Goal: Task Accomplishment & Management: Complete application form

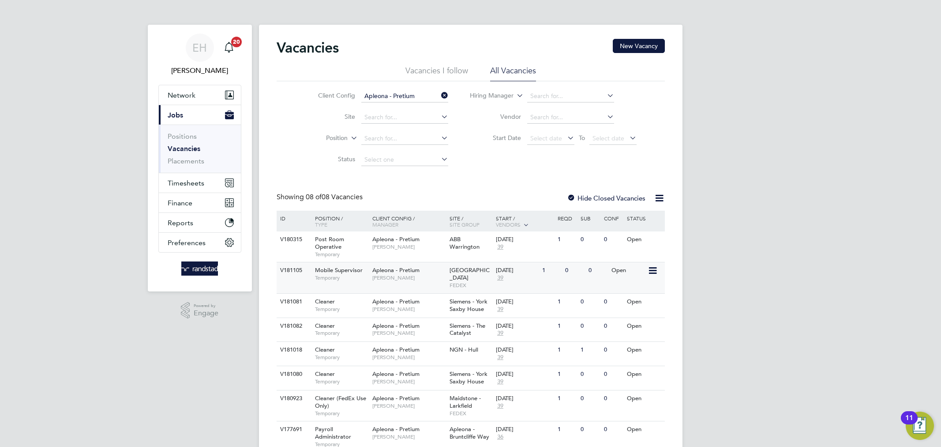
scroll to position [31, 0]
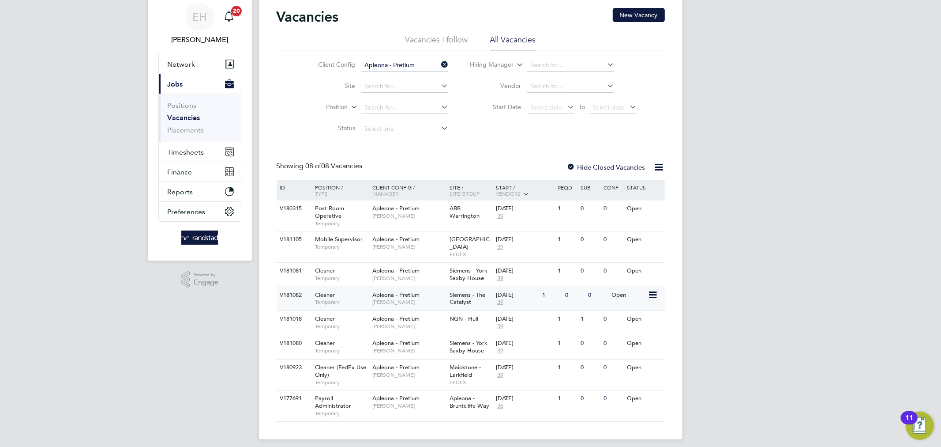
click at [359, 289] on div "Cleaner Temporary" at bounding box center [339, 298] width 62 height 23
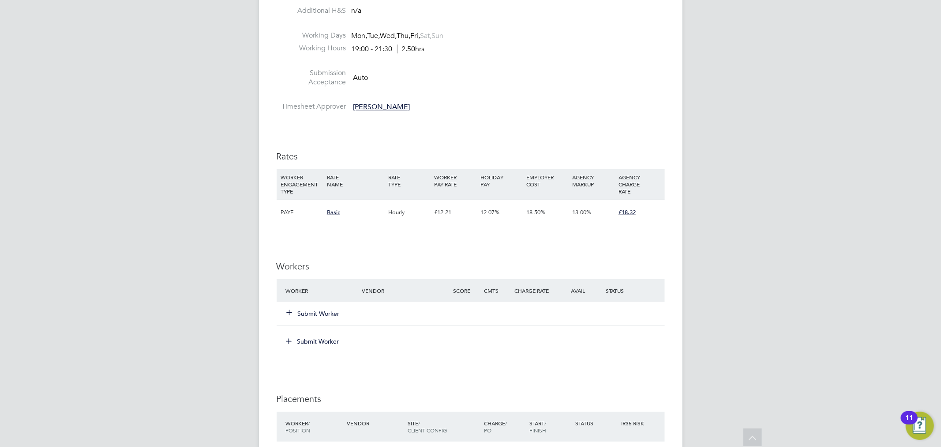
scroll to position [631, 0]
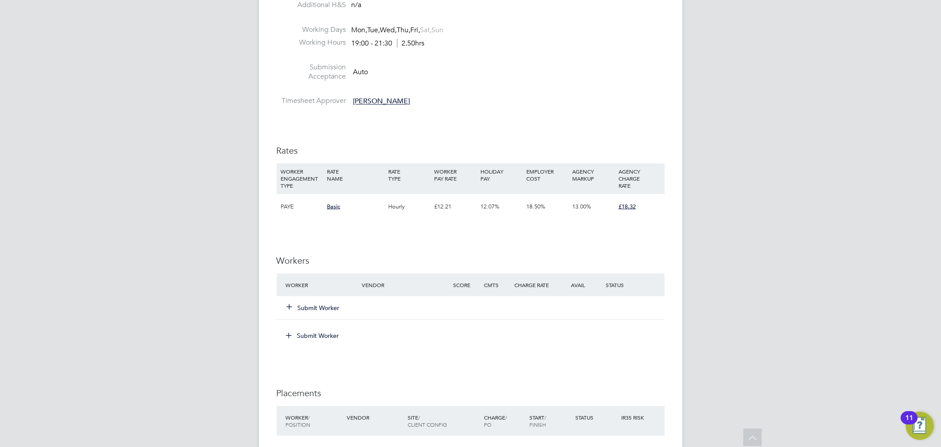
click at [317, 301] on div "Submit Worker" at bounding box center [329, 308] width 91 height 16
click at [318, 306] on button "Submit Worker" at bounding box center [313, 307] width 53 height 9
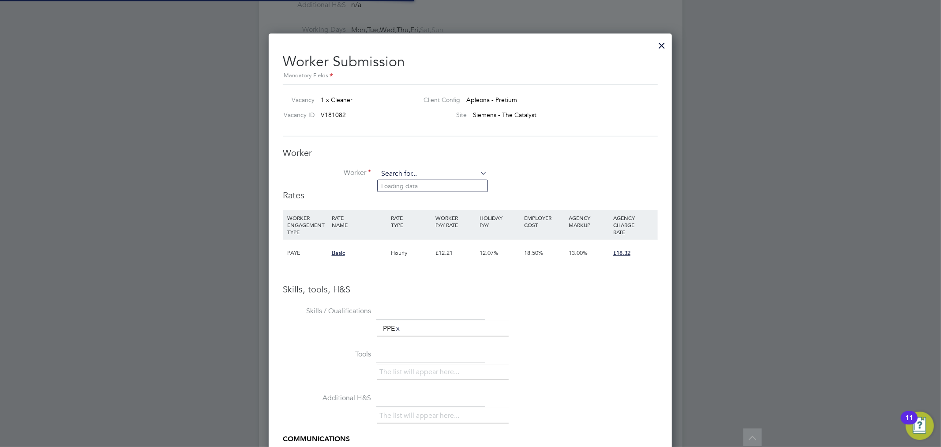
scroll to position [0, 0]
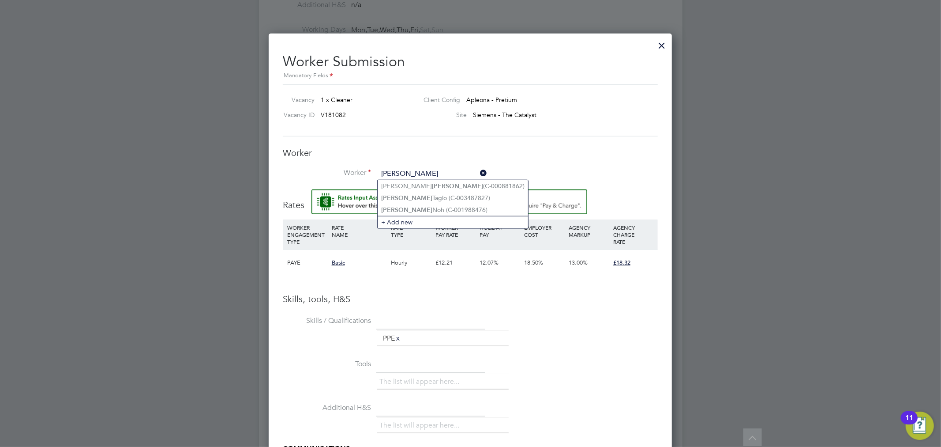
type input "abel"
click at [421, 163] on div "Worker Worker Worker Engagement Type" at bounding box center [470, 168] width 375 height 42
click at [420, 176] on input at bounding box center [432, 173] width 109 height 13
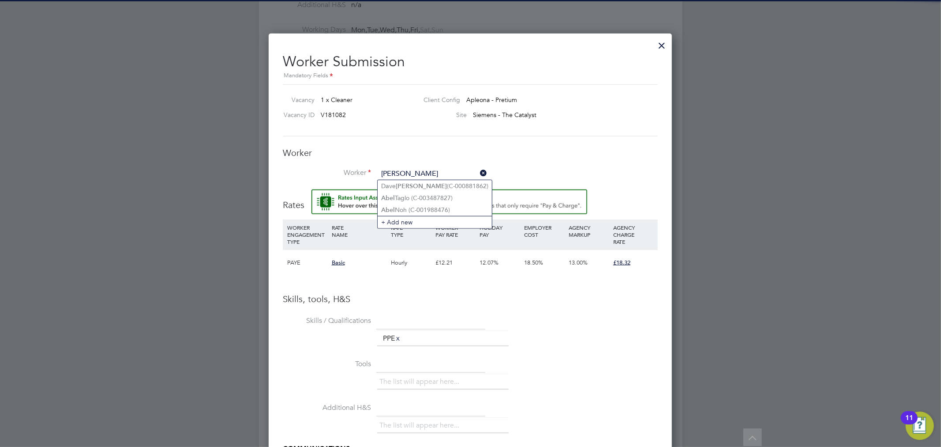
type input "abel a"
click at [522, 160] on div "Worker Worker abel a Worker Engagement Type" at bounding box center [470, 168] width 375 height 42
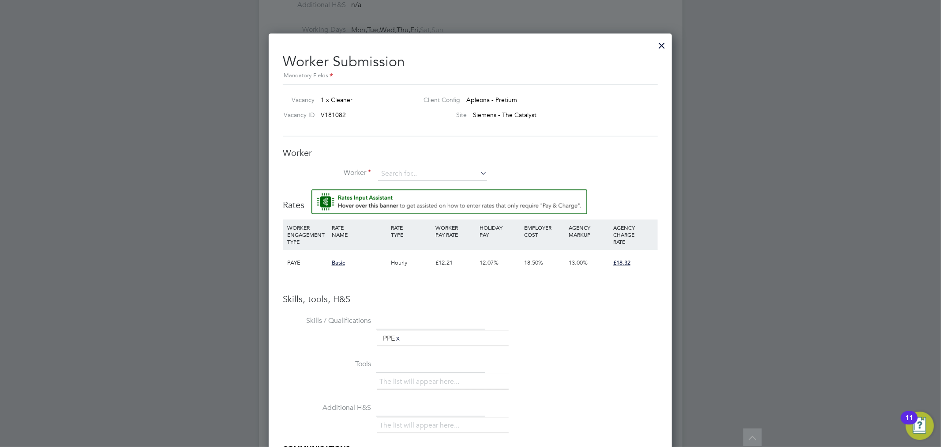
click at [395, 166] on div "Worker Worker Worker Engagement Type" at bounding box center [470, 168] width 375 height 42
click at [395, 168] on input at bounding box center [432, 173] width 109 height 13
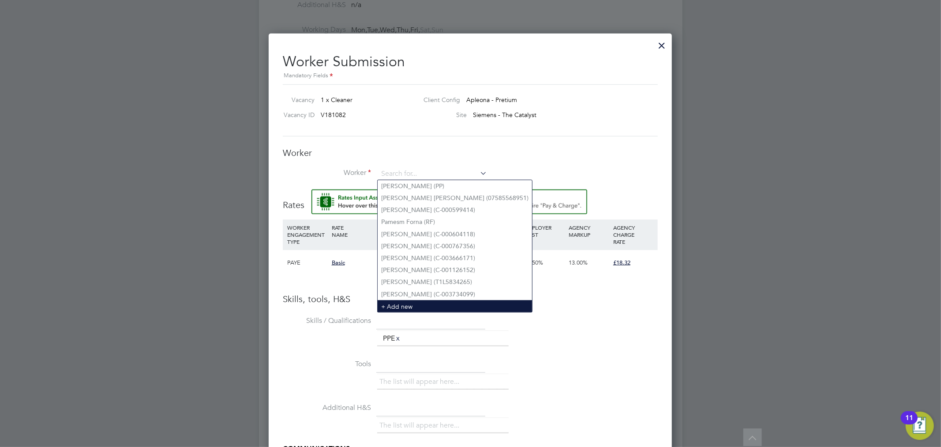
click at [403, 302] on li "+ Add new" at bounding box center [455, 306] width 154 height 12
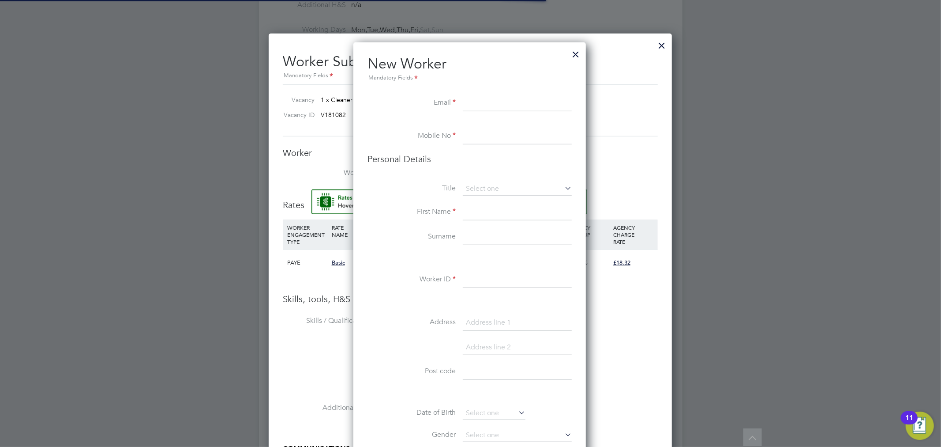
scroll to position [786, 255]
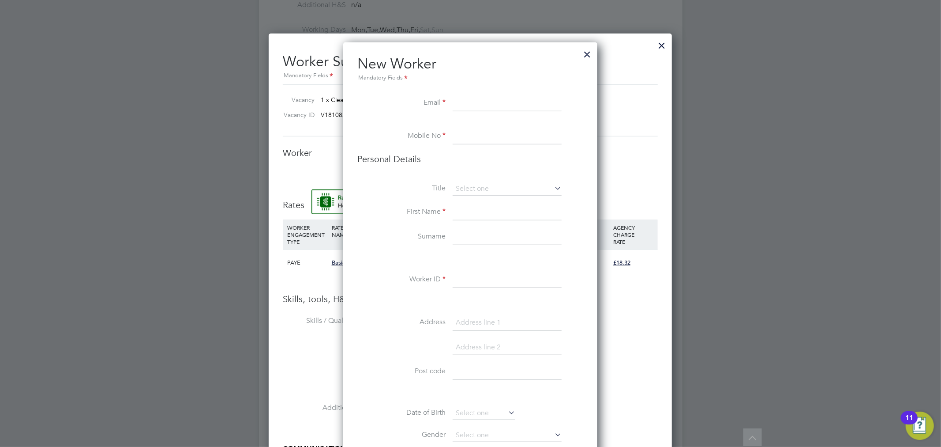
paste input "abelajayi480@gmail.com"
type input "abelajayi480@gmail.com"
click at [466, 144] on input at bounding box center [507, 137] width 109 height 16
paste input "7843942608"
click at [459, 135] on input "7843942608" at bounding box center [507, 137] width 109 height 16
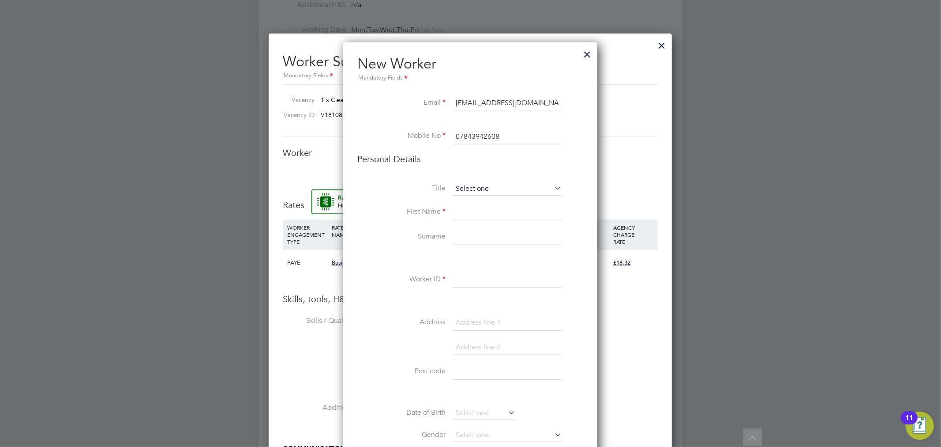
type input "07843942608"
click at [479, 182] on input at bounding box center [507, 188] width 109 height 13
click at [475, 203] on li "Mr" at bounding box center [507, 200] width 110 height 11
type input "Mr"
click at [472, 212] on input at bounding box center [507, 212] width 109 height 16
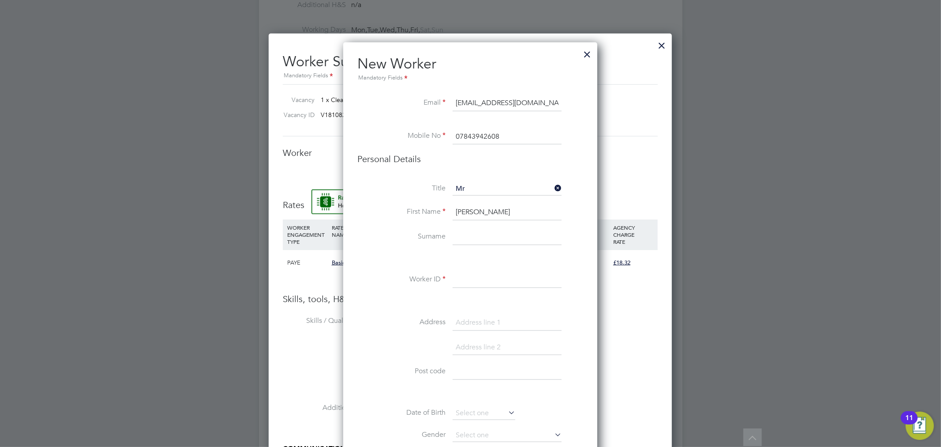
type input "Abel"
type input "Ayaji"
paste input "C-004284420"
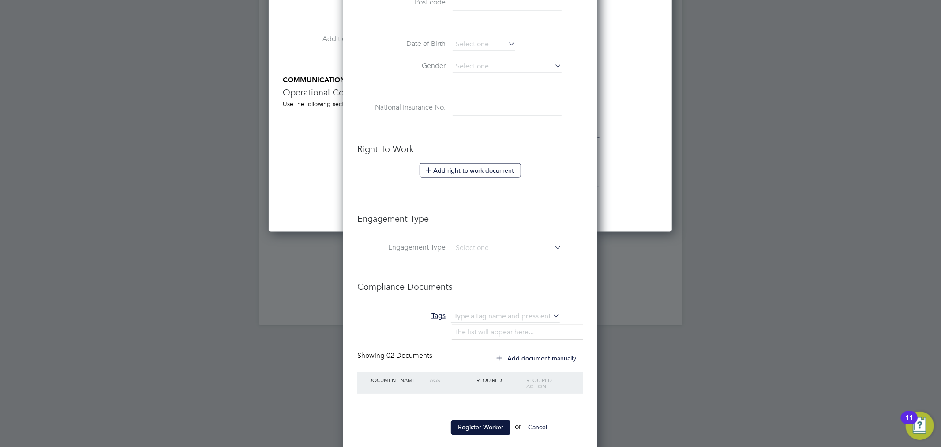
scroll to position [1013, 0]
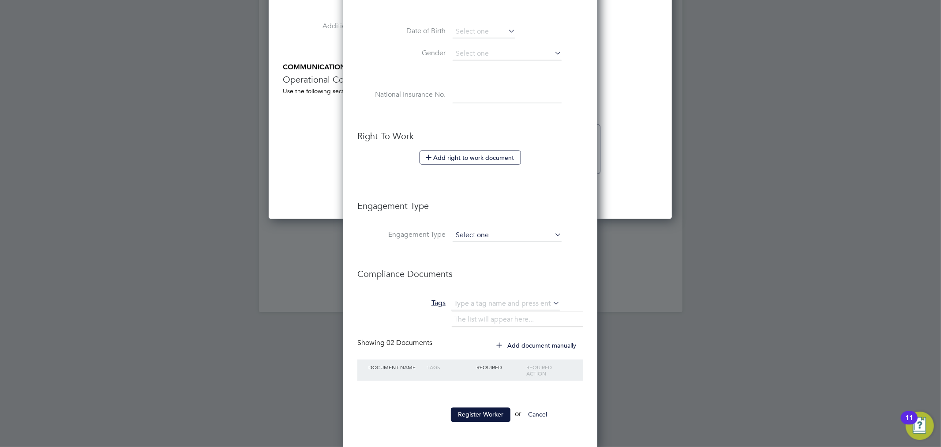
type input "C-004284420"
click at [486, 229] on input at bounding box center [507, 235] width 109 height 12
click at [476, 255] on li "PAYE Direct" at bounding box center [507, 259] width 110 height 13
type input "PAYE Direct"
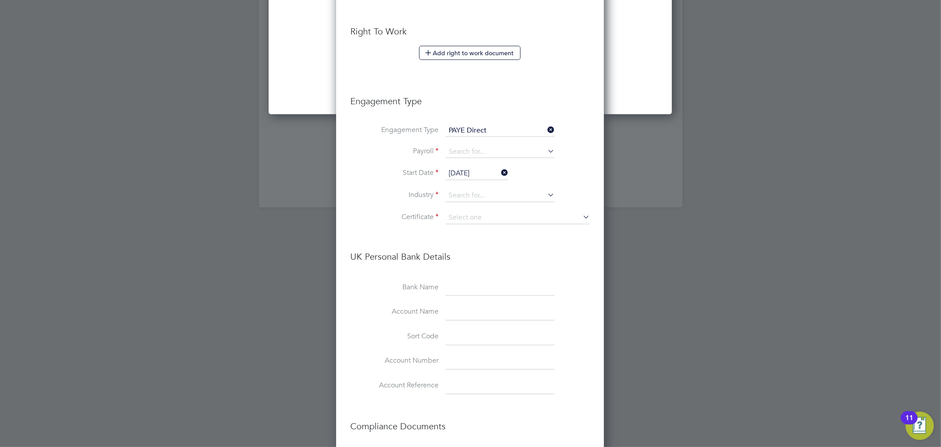
scroll to position [1154, 0]
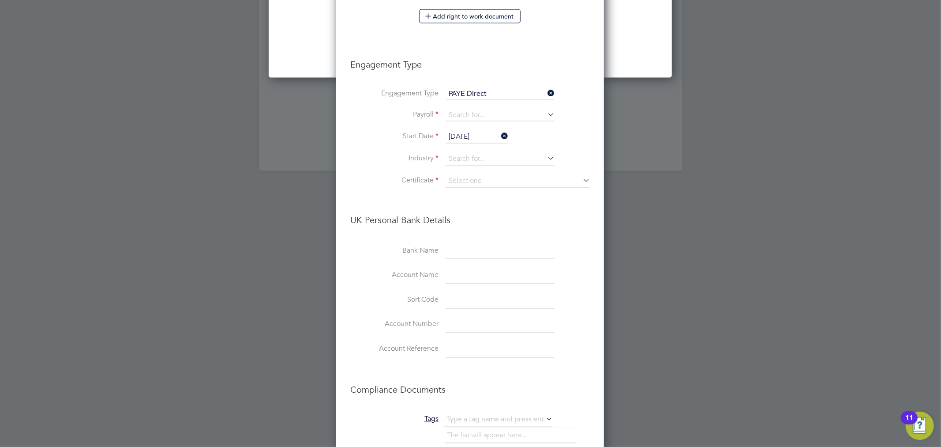
click at [546, 91] on icon at bounding box center [546, 93] width 0 height 12
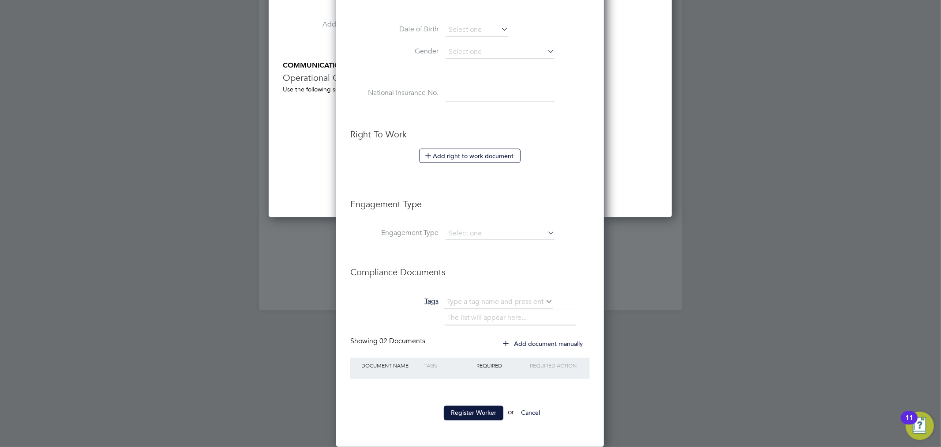
scroll to position [4, 4]
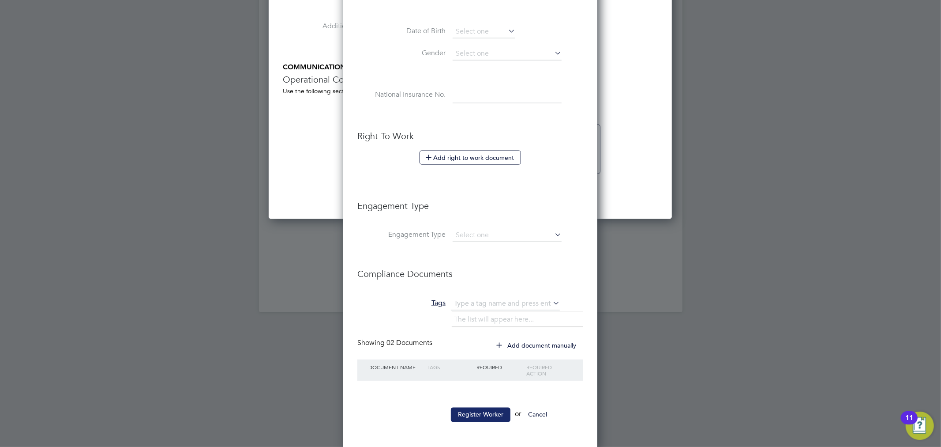
click at [470, 407] on button "Register Worker" at bounding box center [481, 414] width 60 height 14
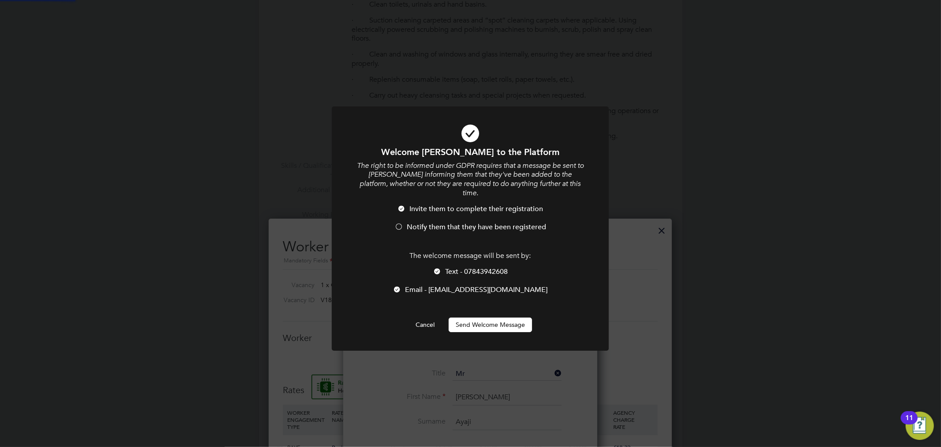
scroll to position [0, 0]
click at [486, 317] on button "Send Welcome Message" at bounding box center [490, 324] width 83 height 14
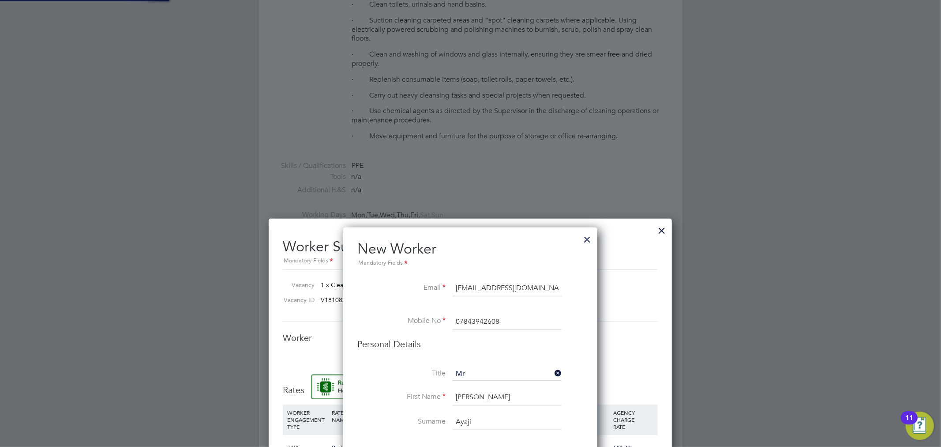
type input "Abel Ayaji (C-004284420)"
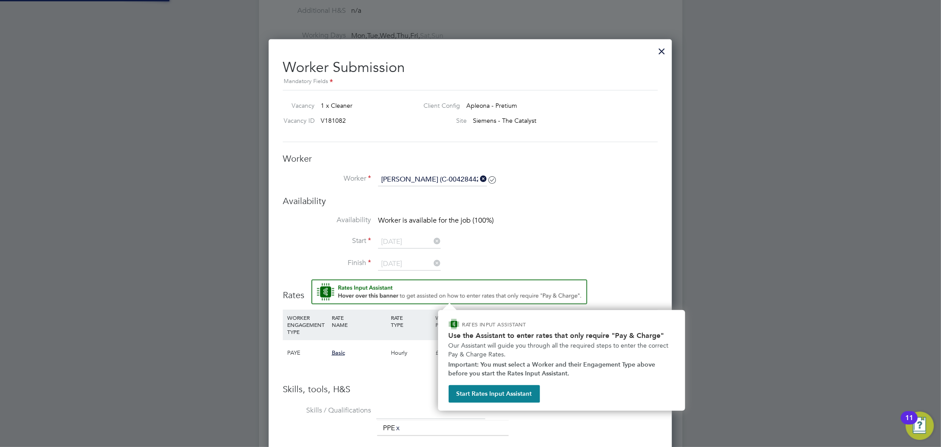
scroll to position [631, 0]
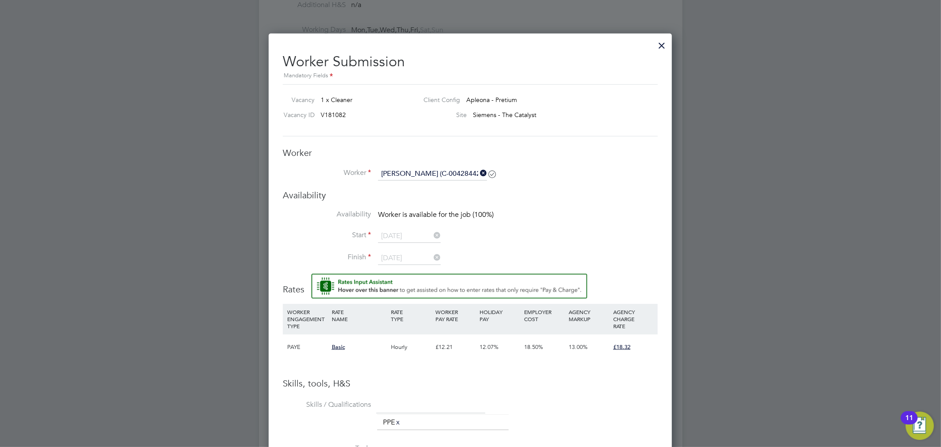
click at [665, 47] on div at bounding box center [662, 43] width 16 height 16
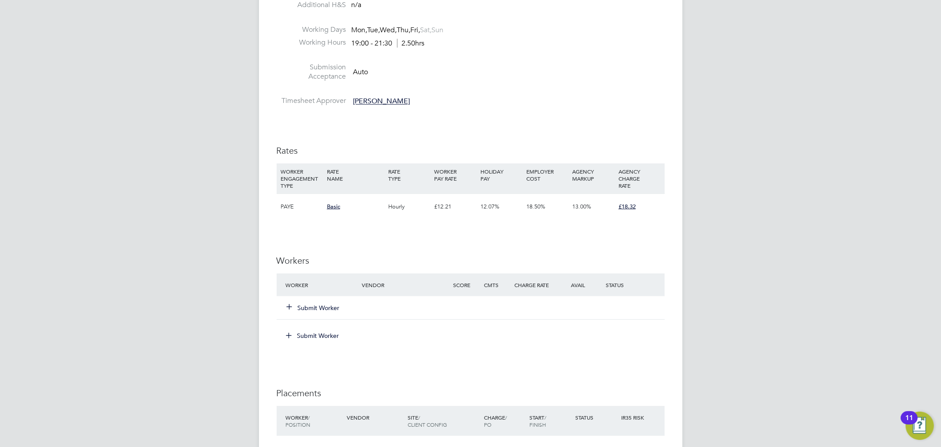
click at [335, 308] on button "Submit Worker" at bounding box center [313, 307] width 53 height 9
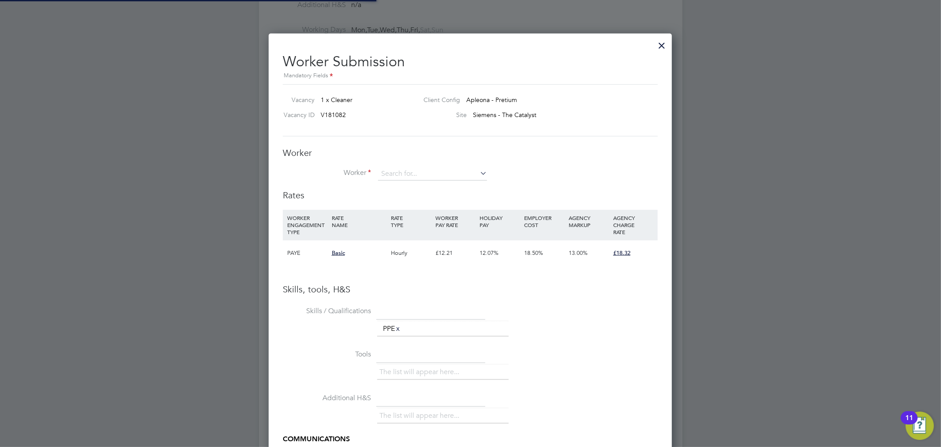
scroll to position [557, 404]
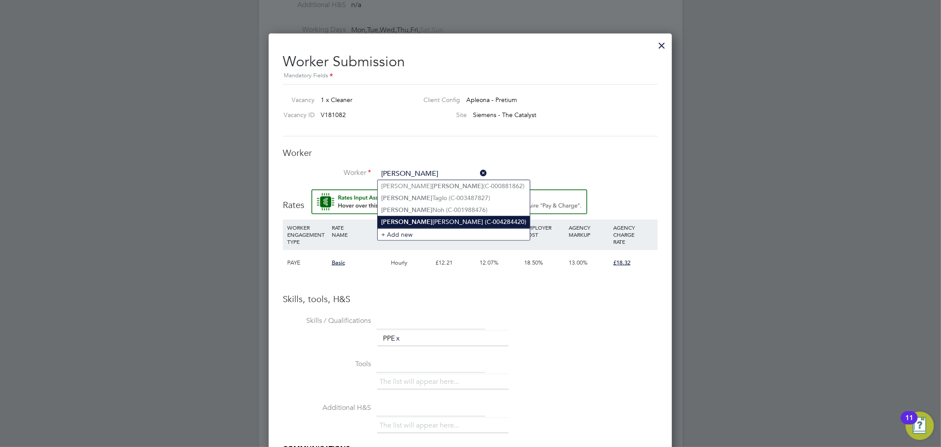
click at [419, 219] on li "Abel Ayaji (C-004284420)" at bounding box center [454, 222] width 152 height 12
type input "Abel Ayaji (C-004284420)"
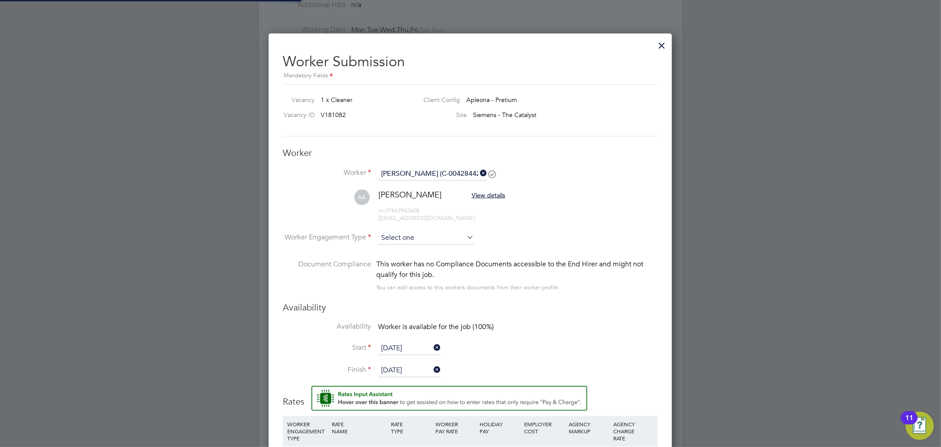
click at [398, 234] on input at bounding box center [426, 237] width 96 height 13
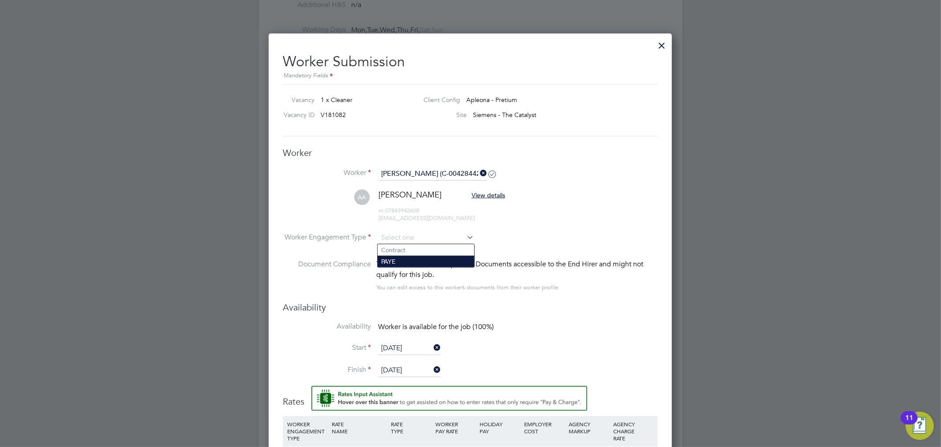
click at [408, 262] on li "PAYE" at bounding box center [426, 260] width 97 height 11
type input "PAYE"
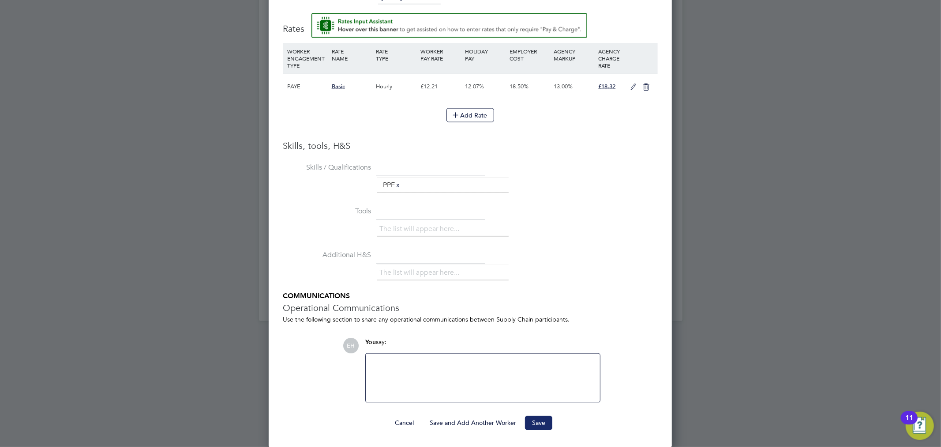
click at [540, 423] on button "Save" at bounding box center [538, 423] width 27 height 14
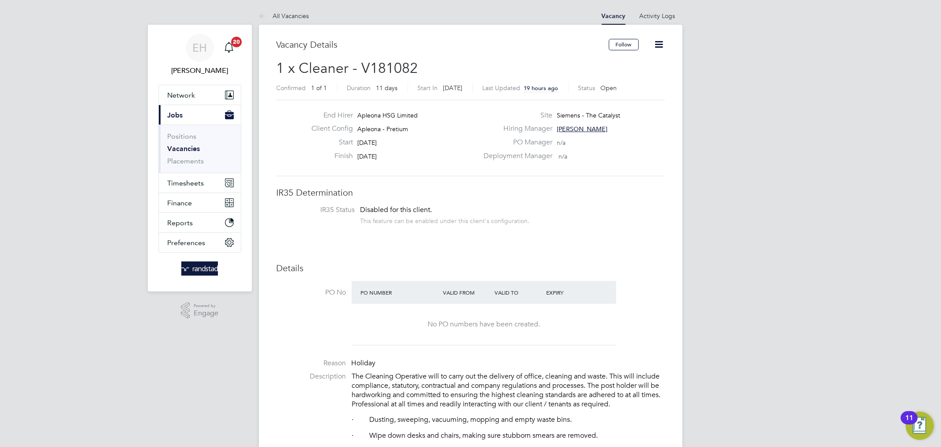
click at [576, 128] on span "[PERSON_NAME]" at bounding box center [582, 129] width 51 height 8
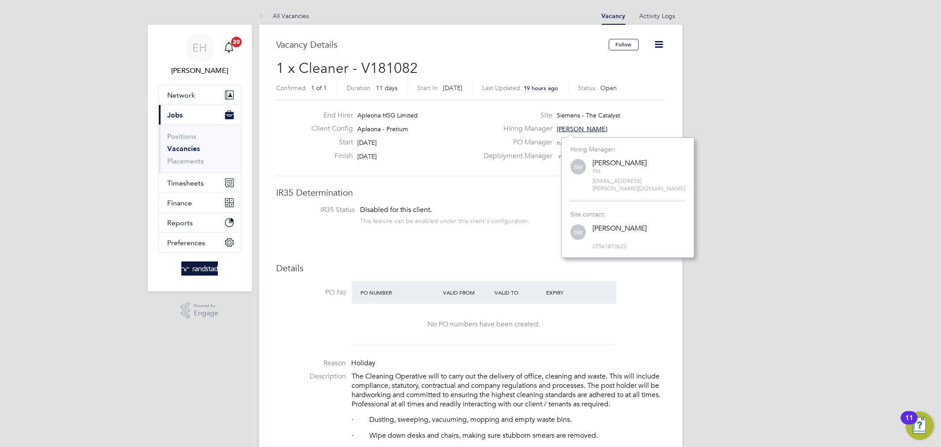
scroll to position [113, 133]
drag, startPoint x: 662, startPoint y: 179, endPoint x: 590, endPoint y: 180, distance: 72.4
click at [590, 180] on div "SW Simon Ward FM simon.ward@apleona.com" at bounding box center [628, 175] width 115 height 35
copy span "simon.ward@apleona.com"
drag, startPoint x: 429, startPoint y: 73, endPoint x: 300, endPoint y: 64, distance: 129.6
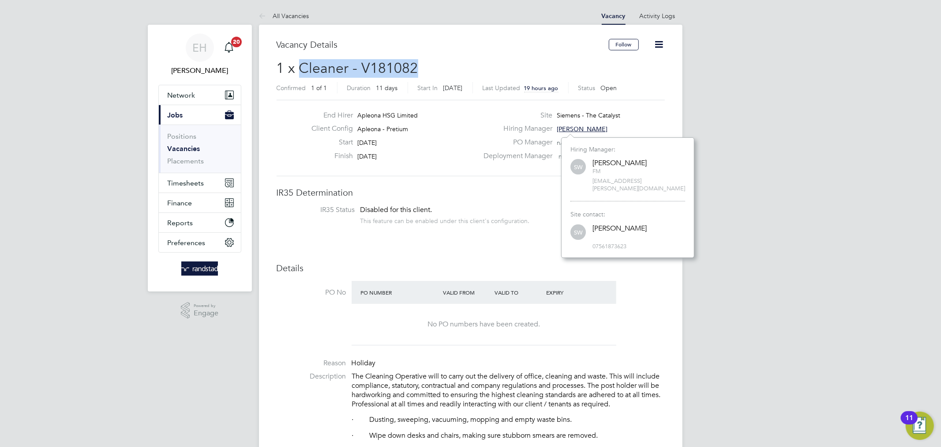
click at [300, 64] on h2 "1 x Cleaner - V181082 Confirmed 1 of 1 Duration 11 days Start In in 3 days Last…" at bounding box center [471, 77] width 388 height 37
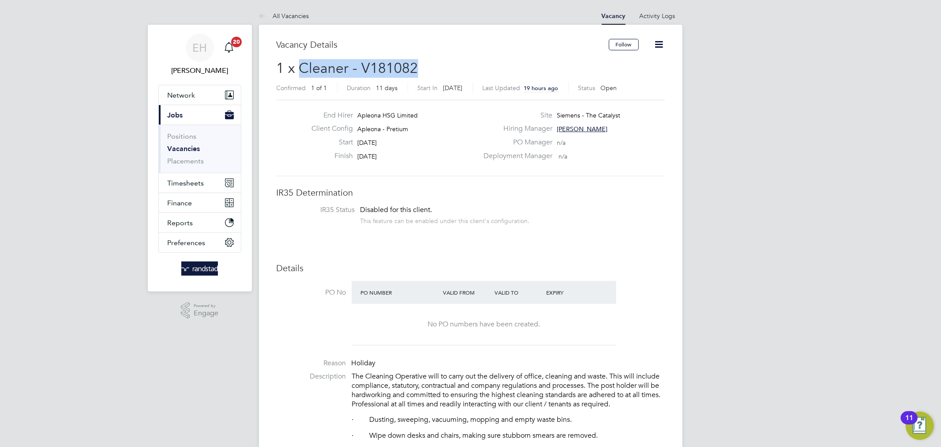
copy span "Cleaner - V181082"
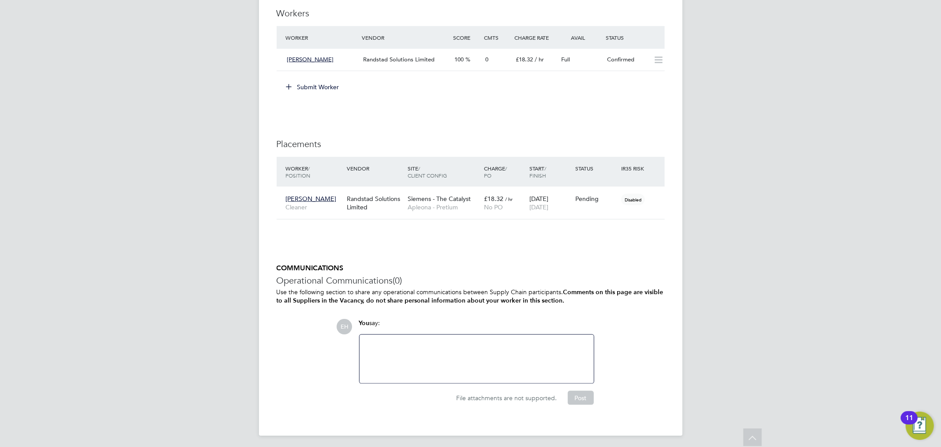
scroll to position [881, 0]
